Goal: Task Accomplishment & Management: Complete application form

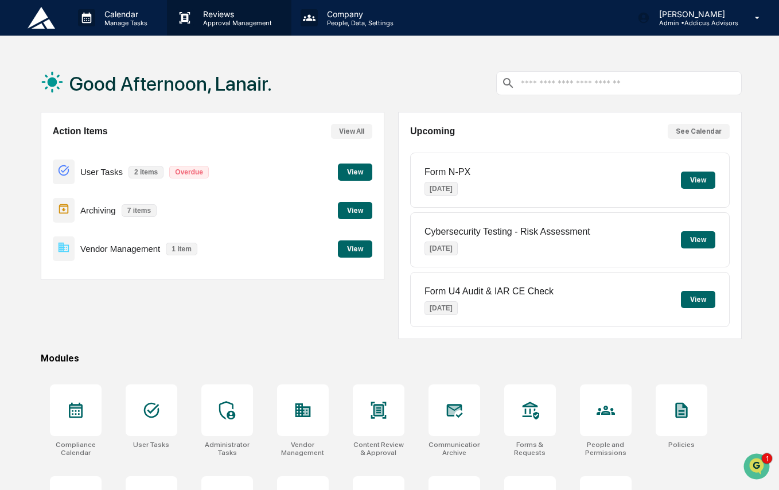
click at [259, 17] on p "Reviews" at bounding box center [236, 14] width 84 height 10
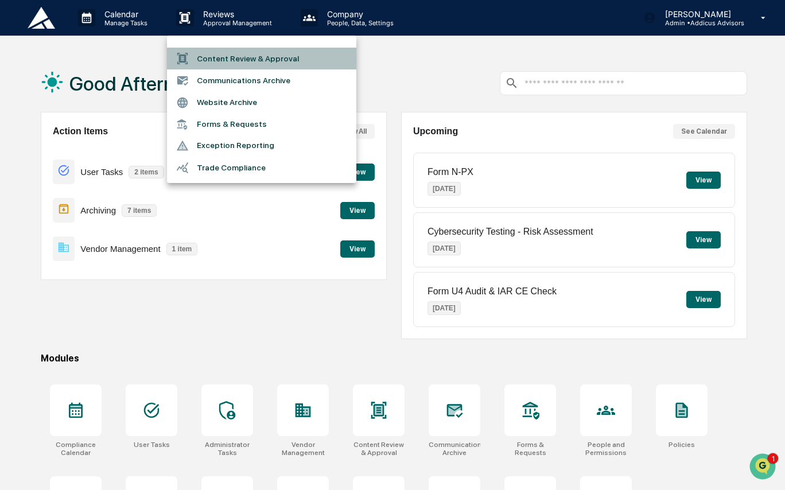
click at [275, 59] on li "Content Review & Approval" at bounding box center [261, 59] width 189 height 22
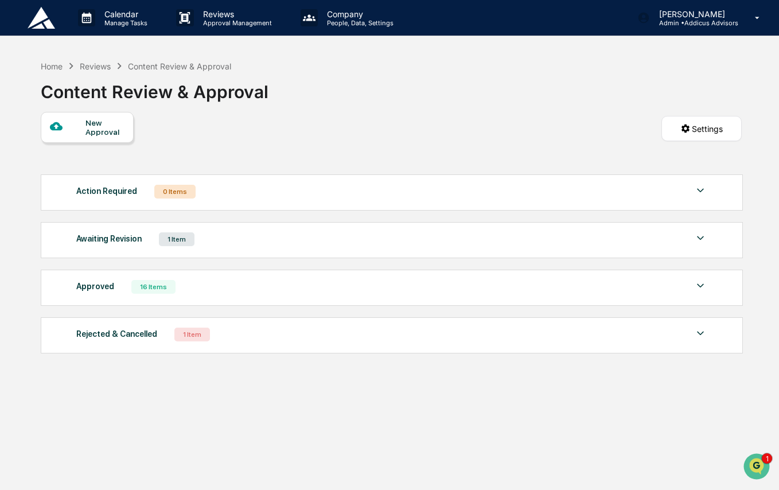
click at [273, 246] on div "Awaiting Revision 1 Item" at bounding box center [391, 239] width 631 height 16
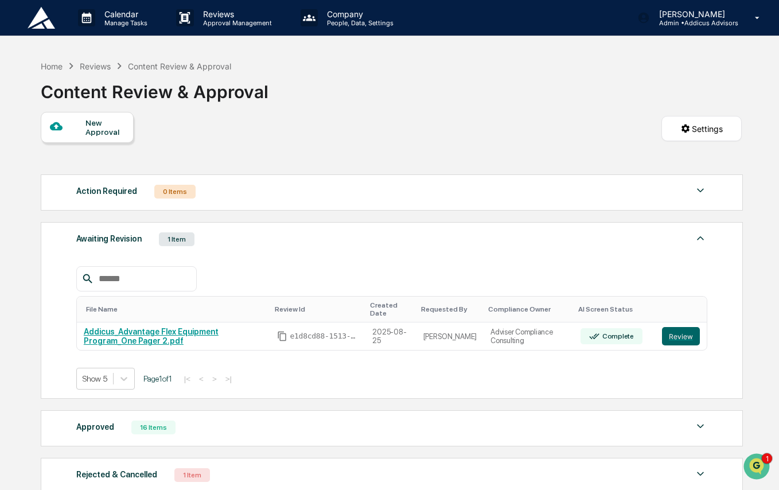
click at [103, 127] on div "New Approval" at bounding box center [105, 127] width 38 height 18
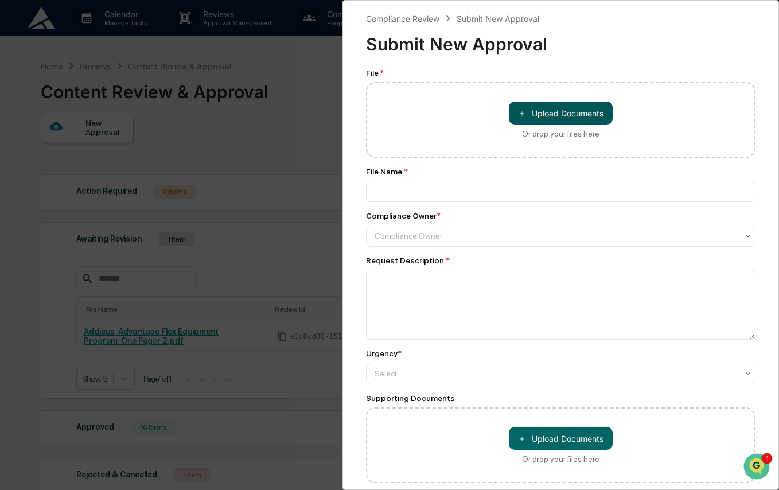
click at [536, 117] on button "＋ Upload Documents" at bounding box center [561, 113] width 104 height 23
type input "**********"
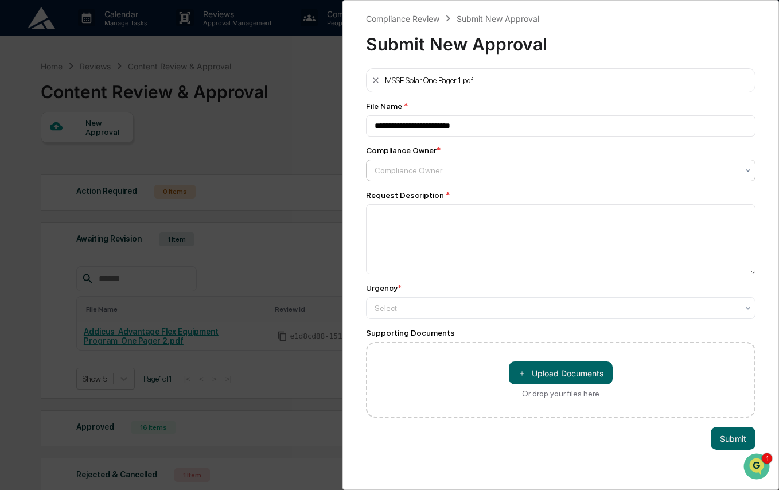
click at [495, 173] on div at bounding box center [556, 170] width 363 height 11
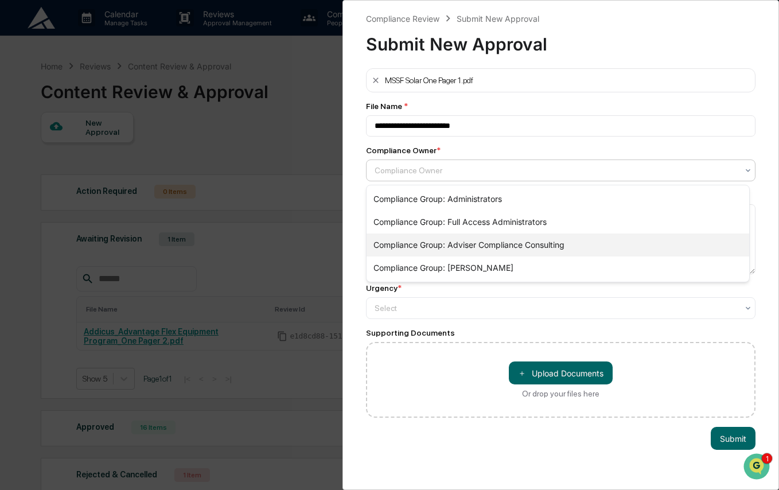
click at [529, 243] on div "Compliance Group: Adviser Compliance Consulting" at bounding box center [558, 245] width 383 height 23
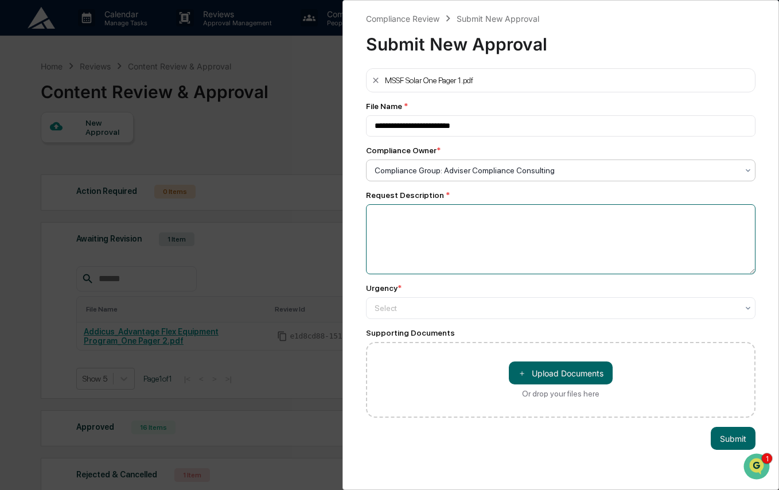
click at [529, 243] on textarea at bounding box center [561, 239] width 390 height 70
type textarea "**********"
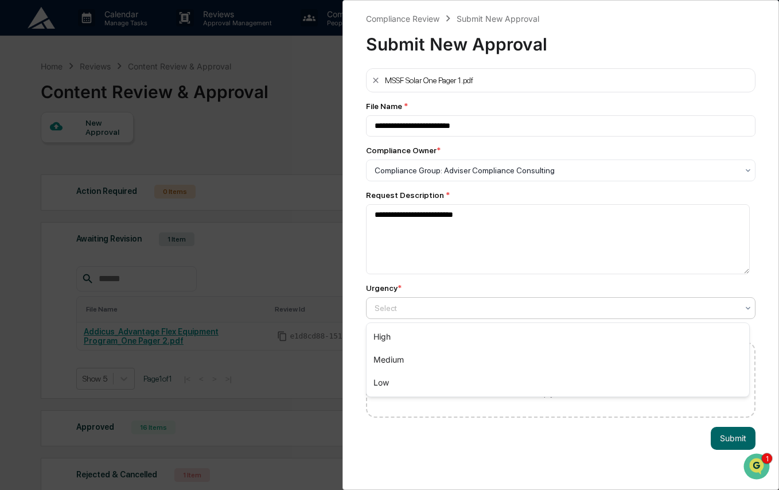
click at [510, 306] on div at bounding box center [556, 307] width 363 height 11
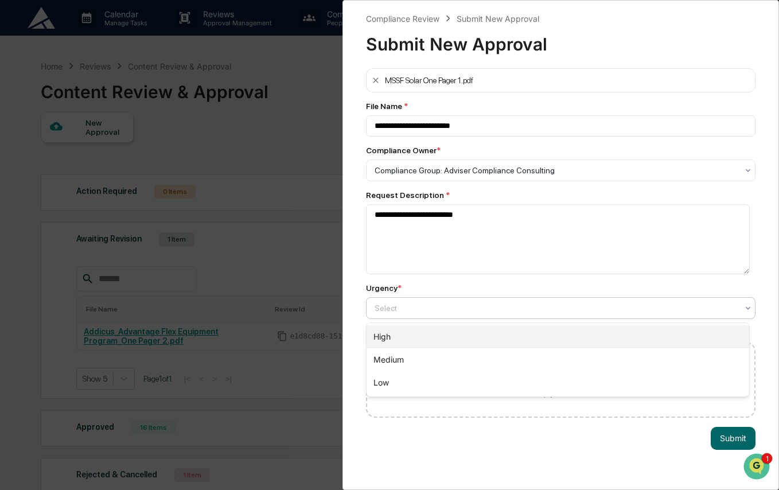
click at [518, 336] on div "High" at bounding box center [558, 336] width 383 height 23
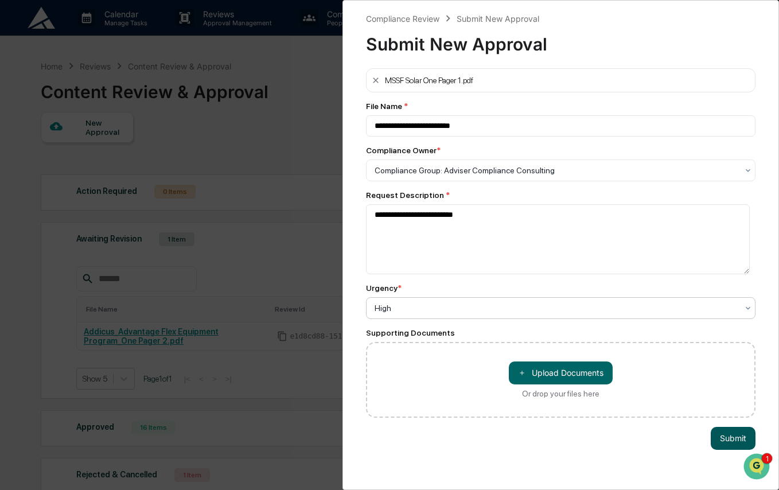
click at [730, 436] on button "Submit" at bounding box center [733, 438] width 45 height 23
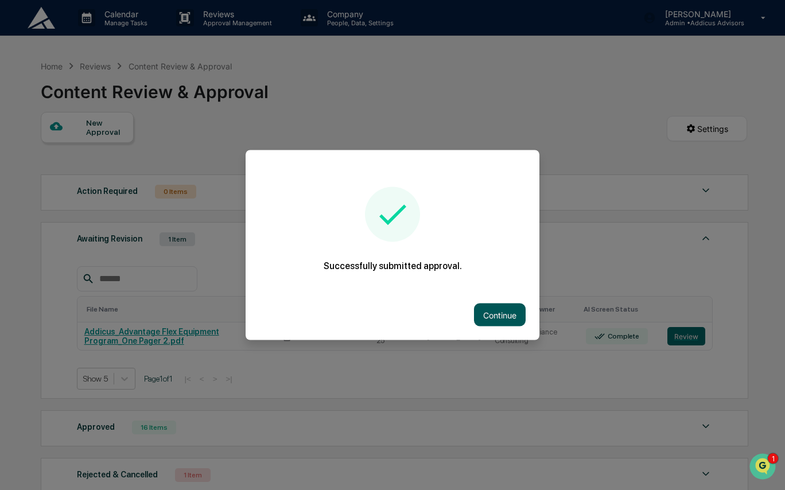
click at [500, 314] on button "Continue" at bounding box center [500, 315] width 52 height 23
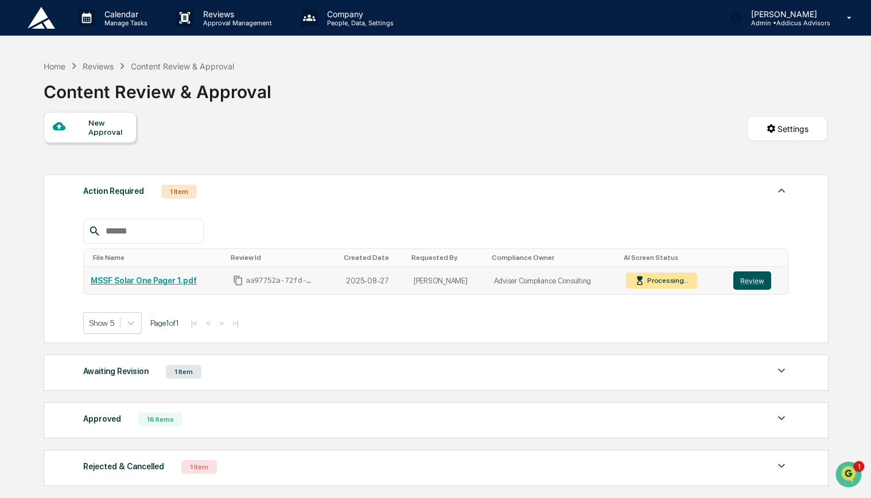
click at [747, 281] on button "Review" at bounding box center [752, 280] width 38 height 18
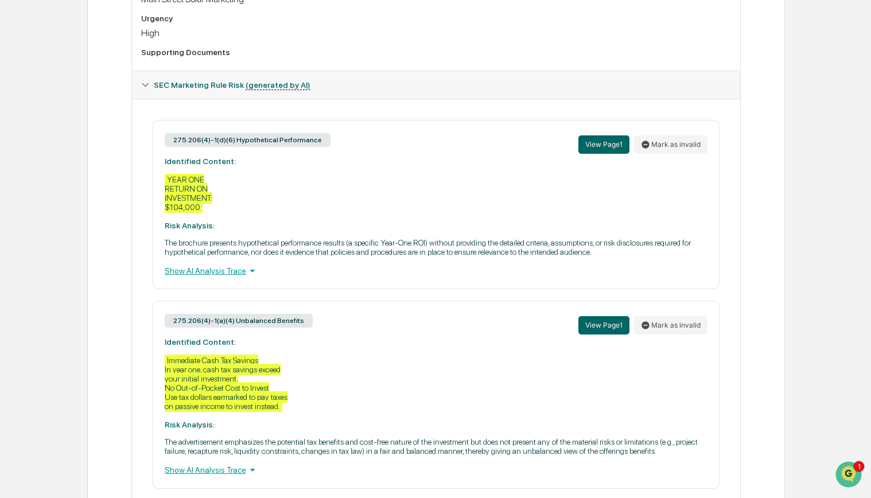
scroll to position [425, 0]
click at [236, 273] on div "Show AI Analysis Trace" at bounding box center [436, 270] width 543 height 13
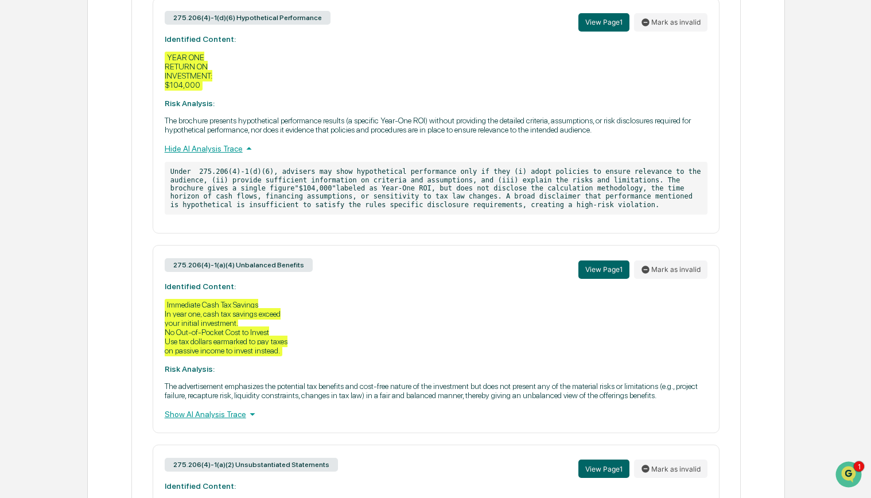
scroll to position [546, 0]
click at [219, 421] on div "Show AI Analysis Trace" at bounding box center [436, 415] width 543 height 13
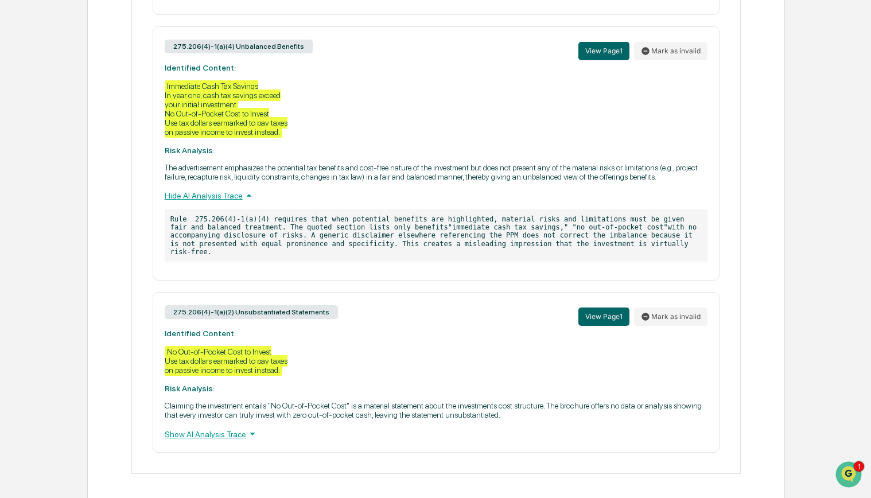
scroll to position [775, 0]
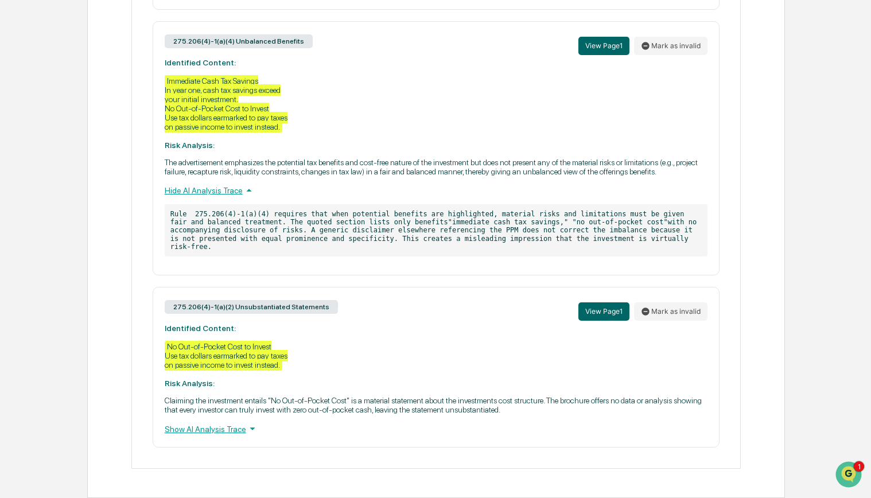
click at [207, 435] on div "Show AI Analysis Trace" at bounding box center [436, 428] width 543 height 13
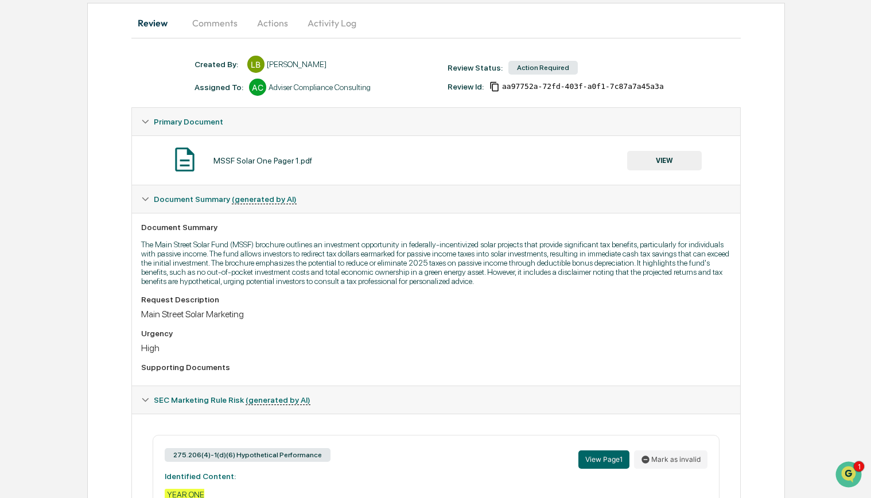
scroll to position [0, 0]
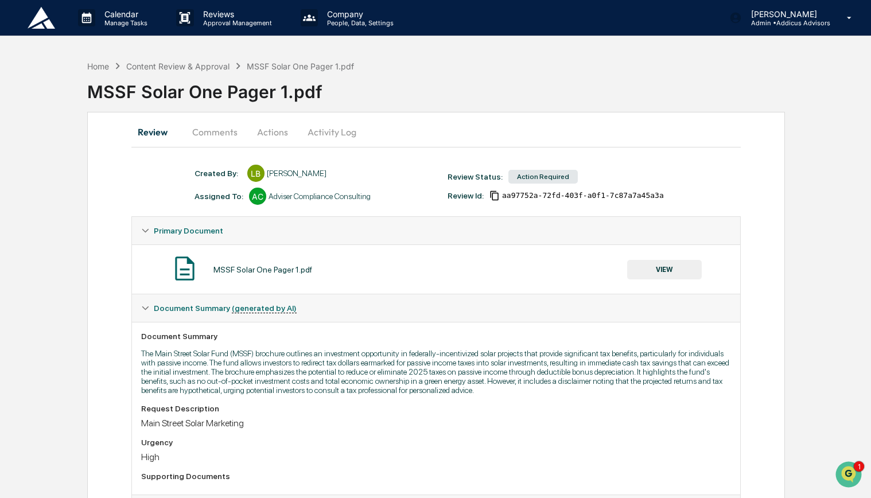
click at [231, 137] on button "Comments" at bounding box center [215, 132] width 64 height 28
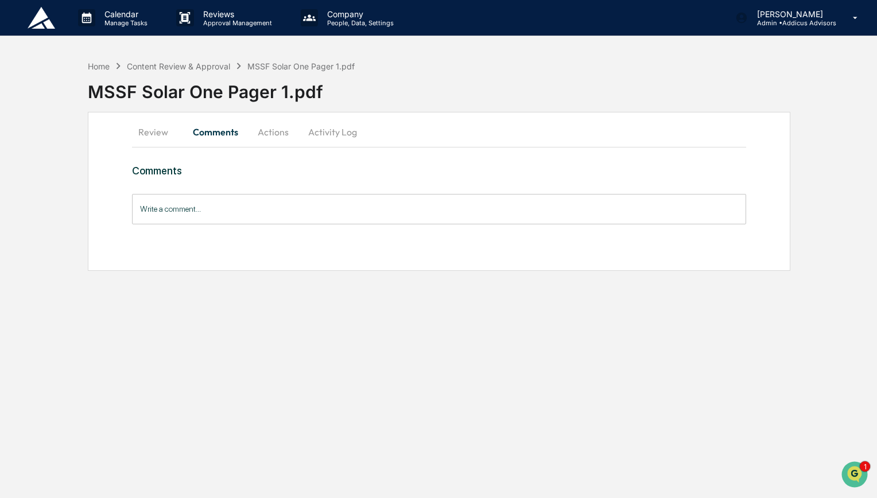
click at [168, 131] on button "Review" at bounding box center [158, 132] width 52 height 28
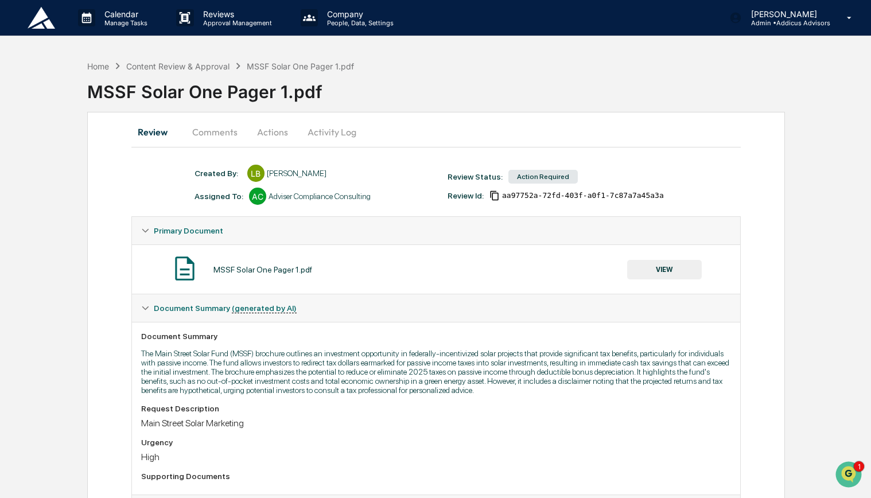
click at [214, 133] on button "Comments" at bounding box center [215, 132] width 64 height 28
click at [218, 138] on button "Comments" at bounding box center [215, 132] width 64 height 28
